Goal: Transaction & Acquisition: Purchase product/service

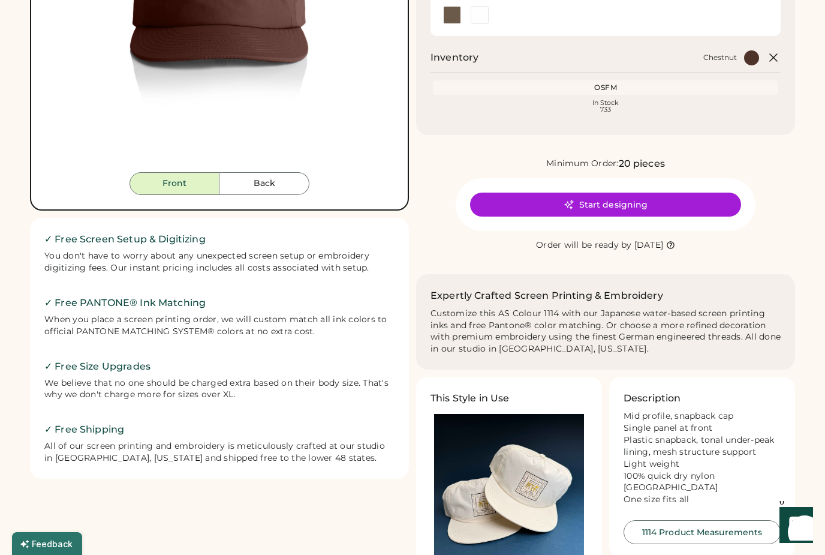
scroll to position [549, 0]
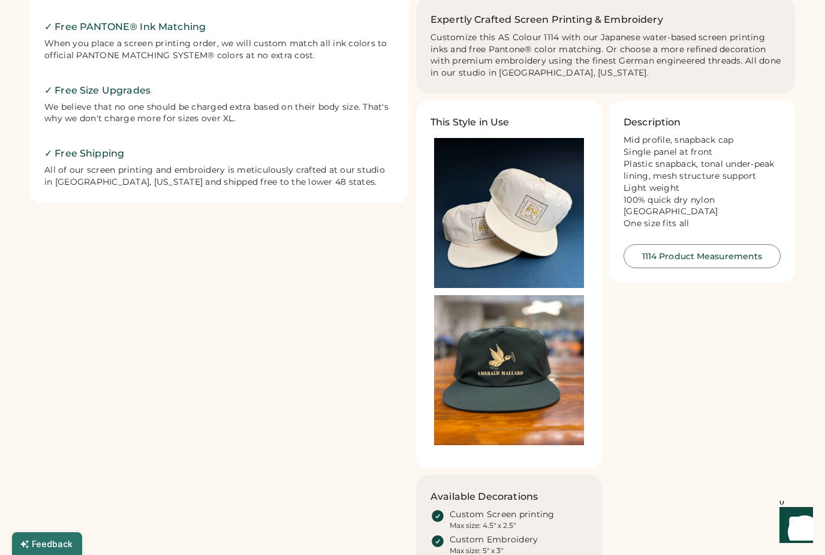
click at [503, 391] on img at bounding box center [509, 370] width 150 height 150
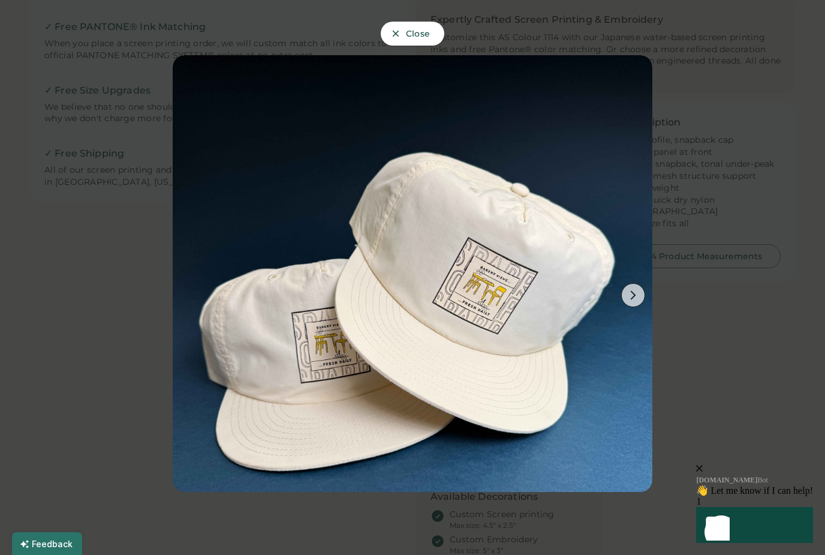
click at [105, 314] on div at bounding box center [412, 277] width 825 height 555
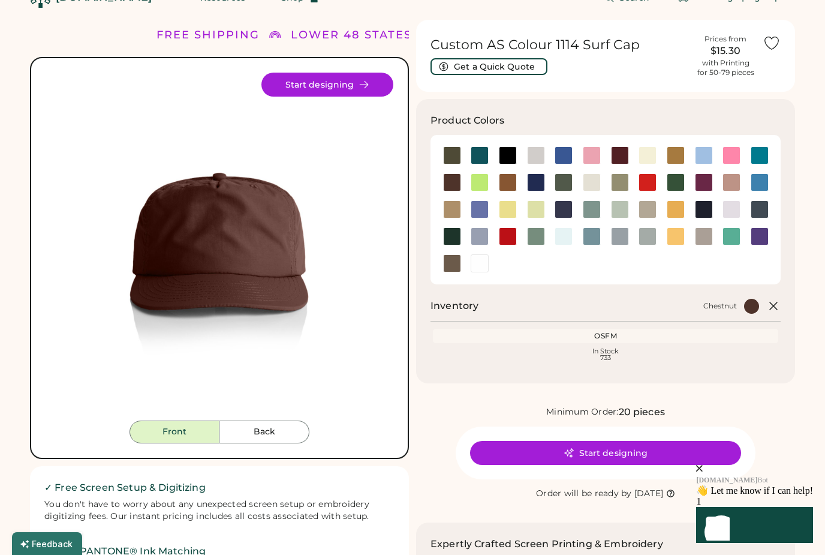
scroll to position [26, 0]
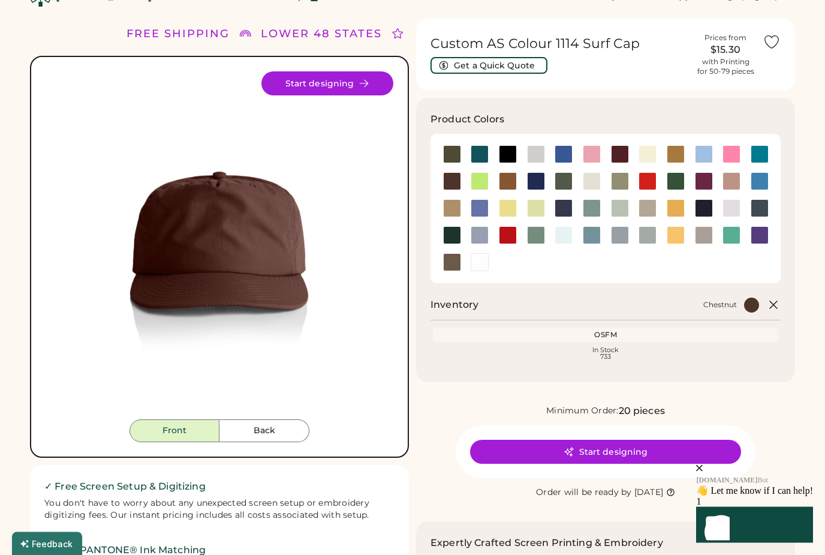
click at [344, 78] on button "Start designing" at bounding box center [327, 84] width 132 height 24
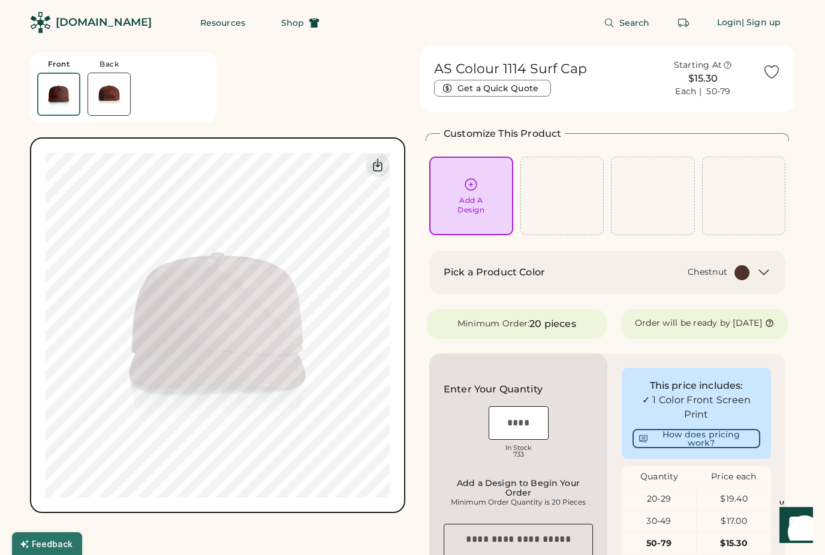
click at [462, 198] on div "Add A Design" at bounding box center [470, 204] width 27 height 19
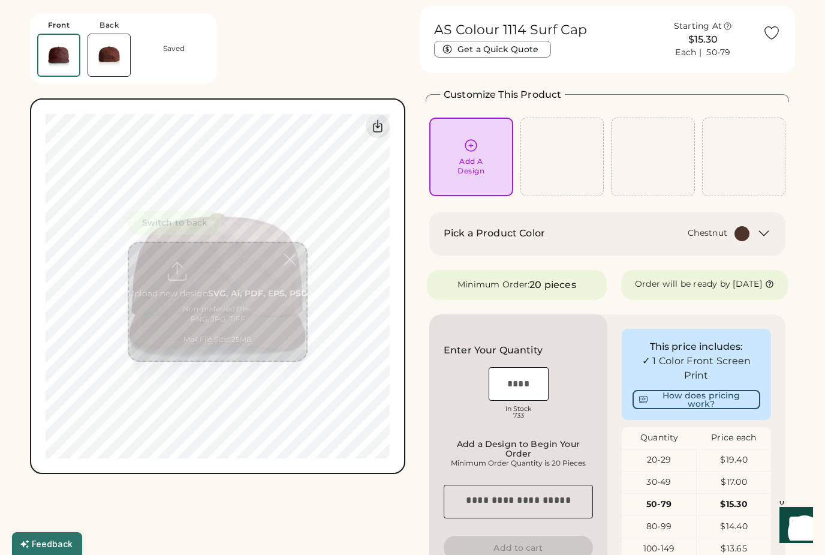
scroll to position [45, 0]
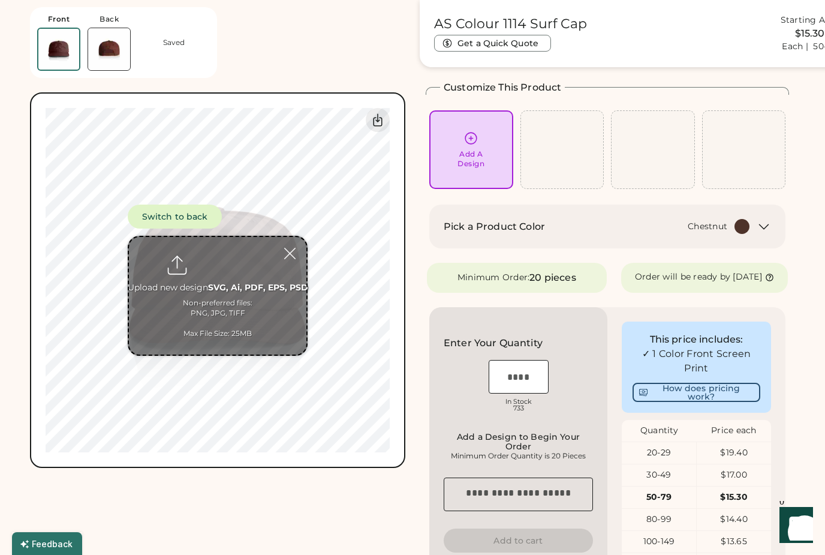
click at [223, 290] on input "file" at bounding box center [217, 296] width 177 height 118
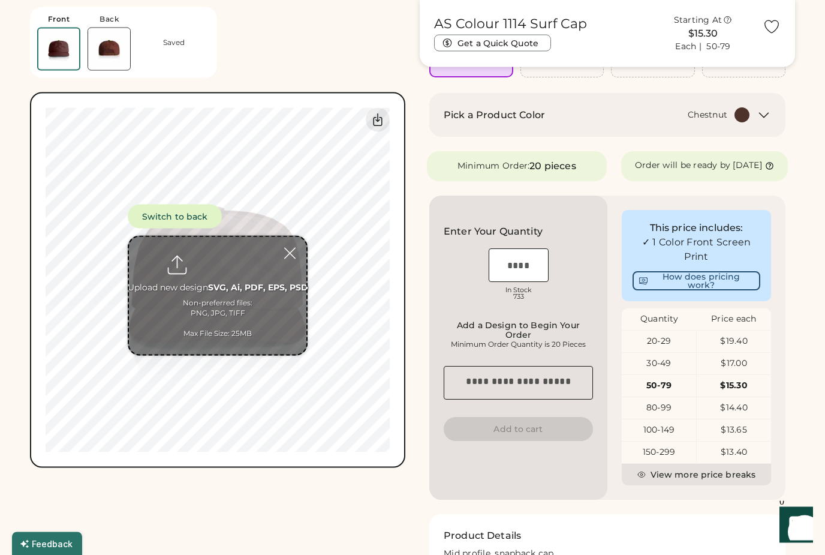
scroll to position [156, 0]
click at [668, 345] on div "20-29" at bounding box center [659, 341] width 74 height 12
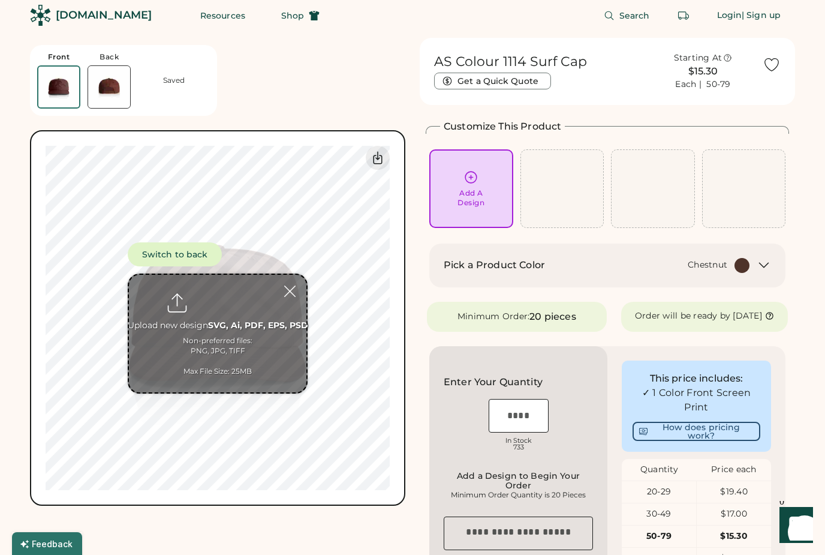
scroll to position [0, 0]
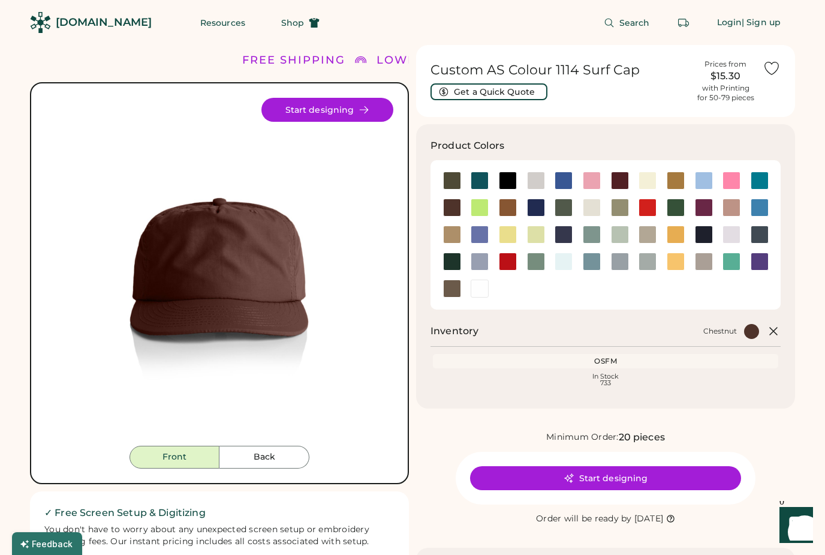
click at [92, 24] on div "[DOMAIN_NAME]" at bounding box center [104, 22] width 96 height 15
